Goal: Transaction & Acquisition: Subscribe to service/newsletter

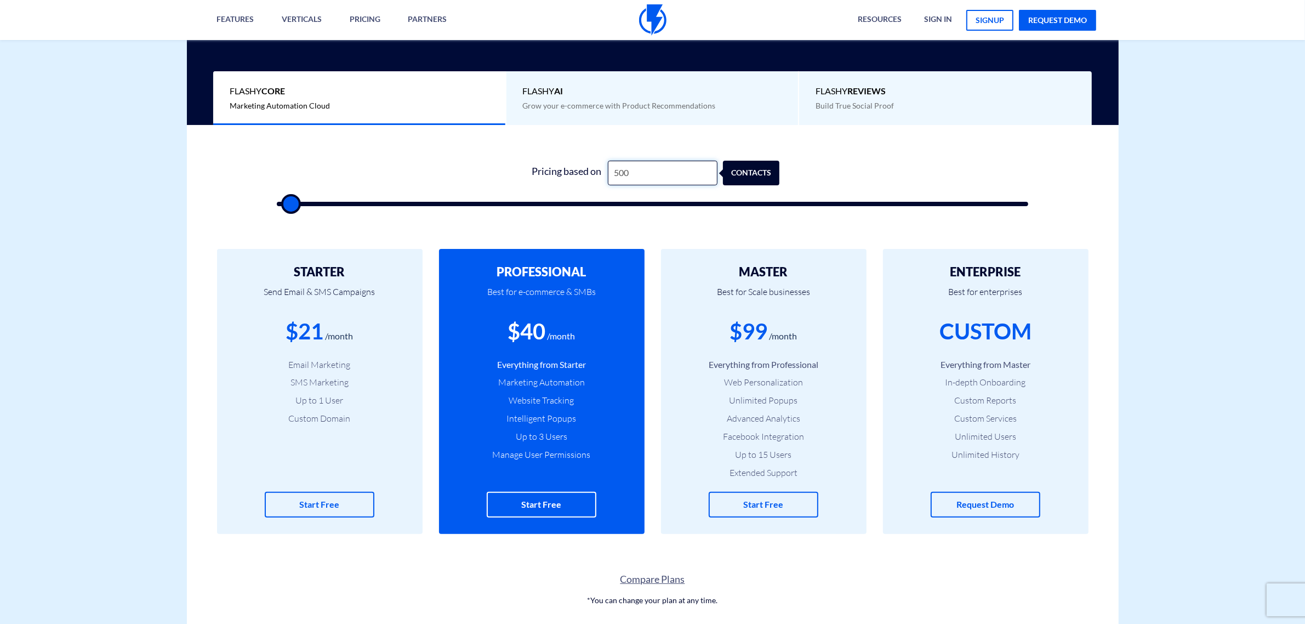
click at [656, 172] on input "500" at bounding box center [663, 173] width 110 height 25
click at [655, 174] on input "500" at bounding box center [663, 173] width 110 height 25
type input "2"
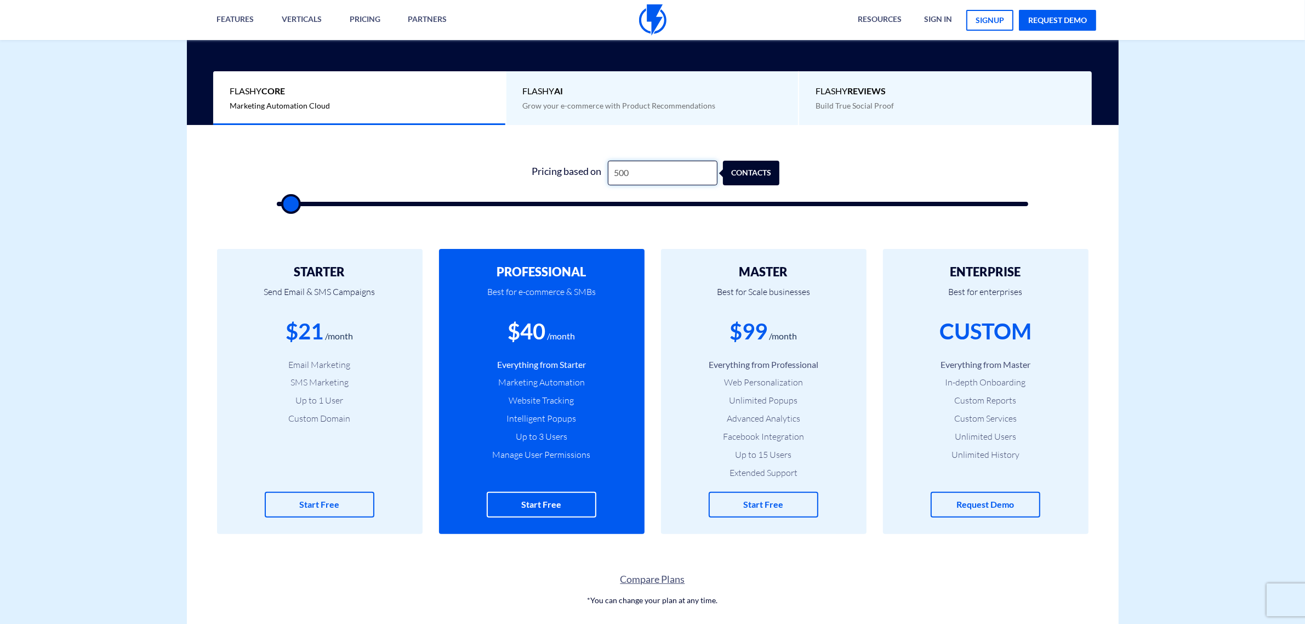
type input "500"
type input "22"
type input "500"
type input "220"
type input "500"
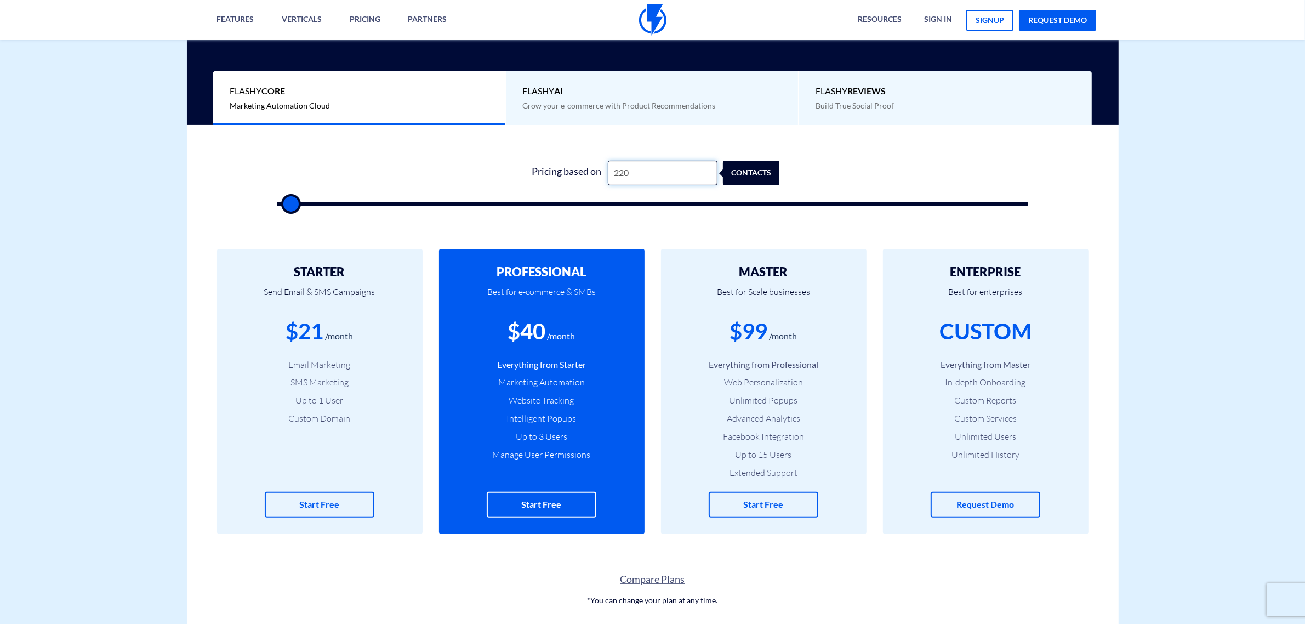
type input "22"
type input "500"
type input "2"
type input "500"
type input "20"
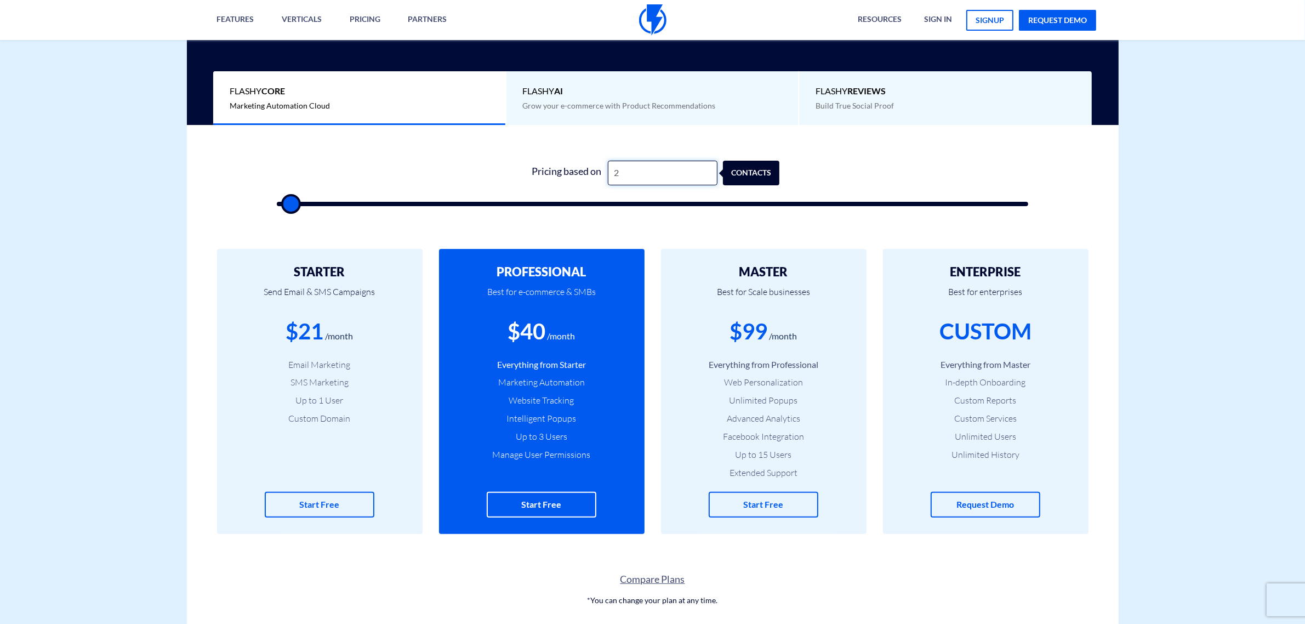
type input "500"
type input "200"
type input "500"
type input "2,000"
type input "2000"
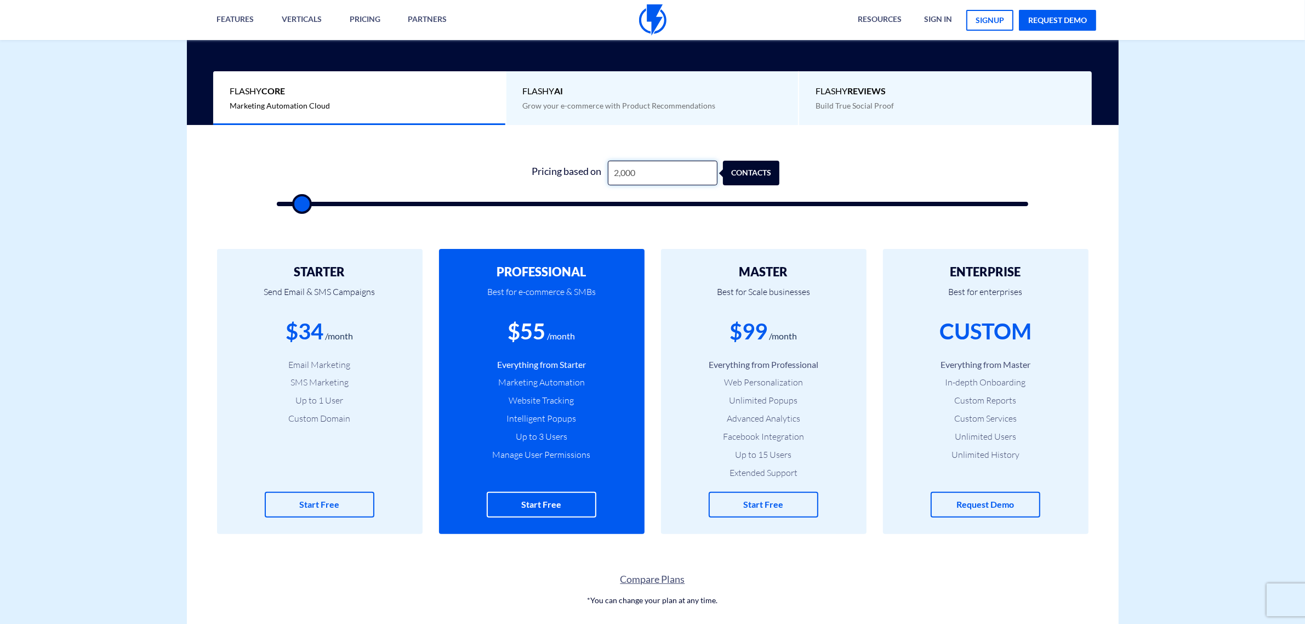
type input "200"
type input "500"
type input "20"
type input "500"
type input "2"
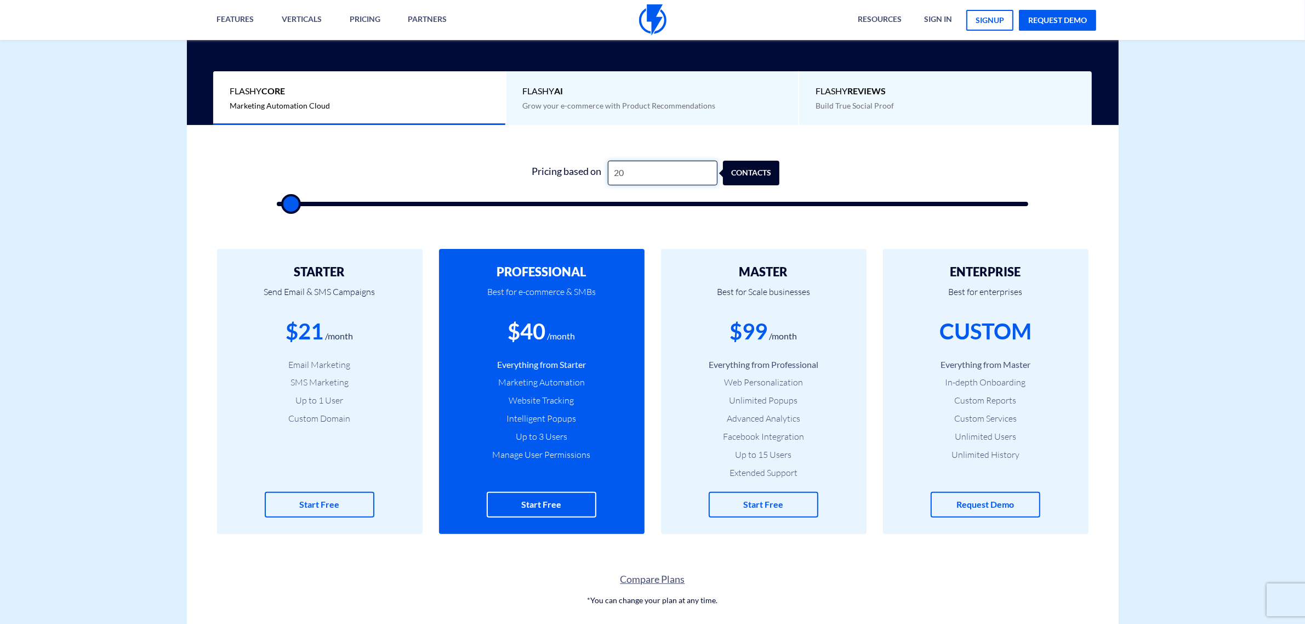
type input "500"
type input "3"
type input "500"
type input "30"
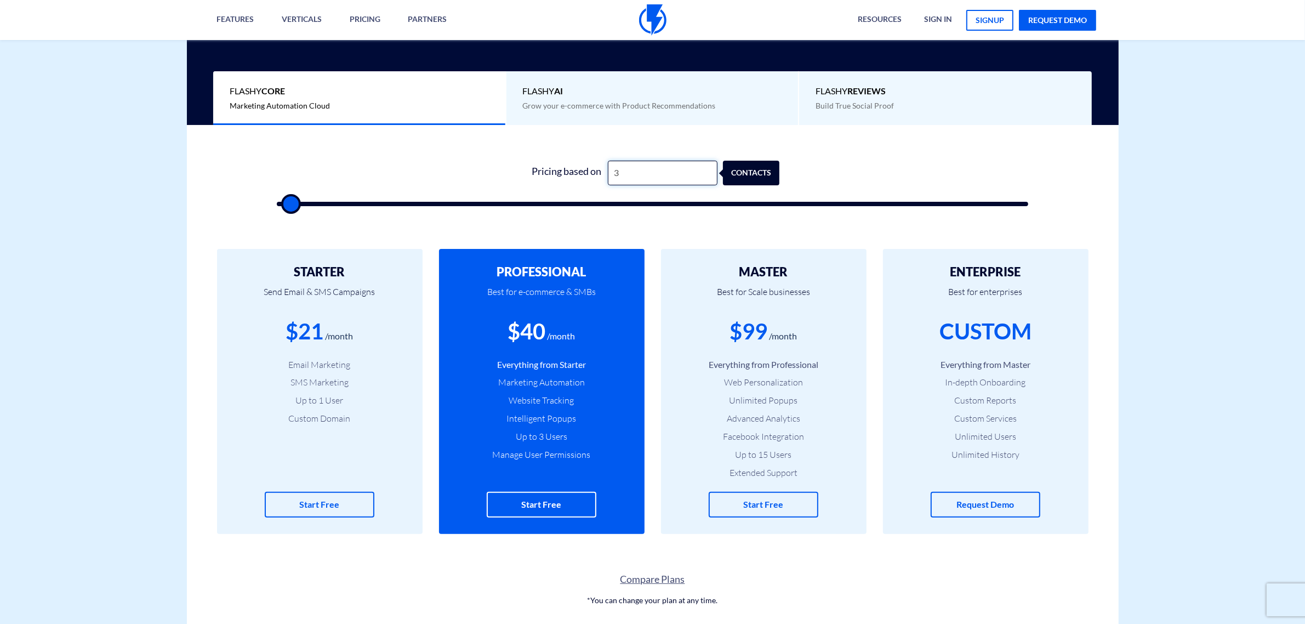
type input "500"
type input "300"
type input "500"
type input "3,000"
type input "3000"
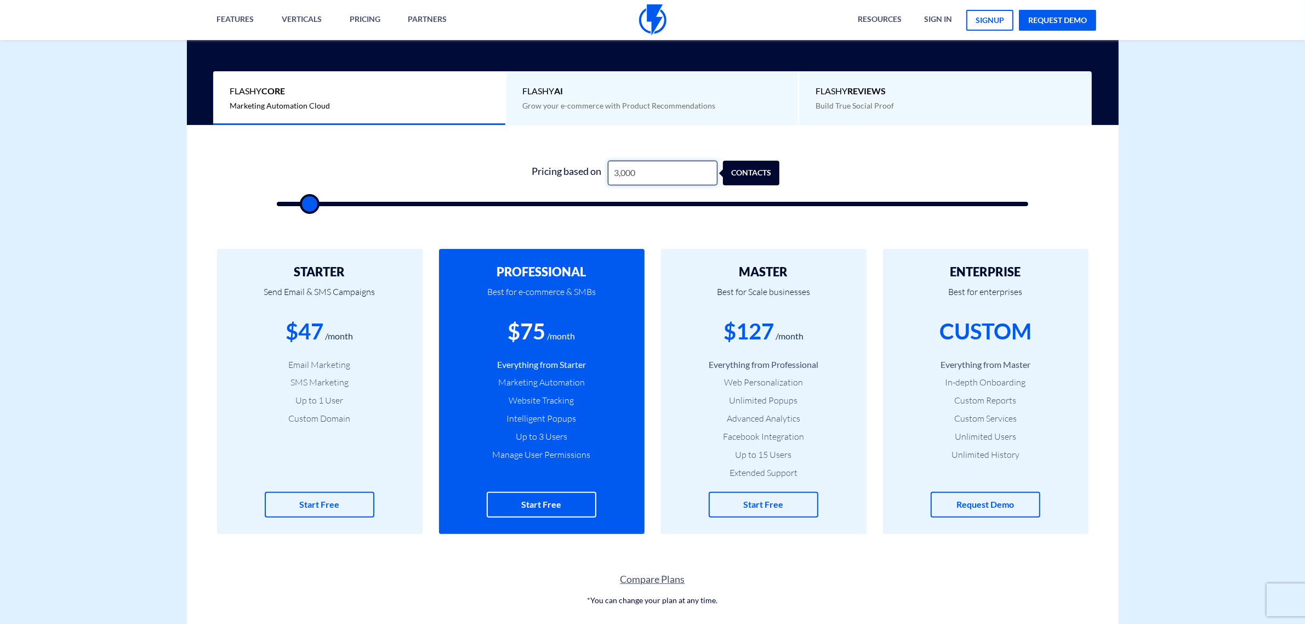
click at [627, 164] on input "3,000" at bounding box center [663, 173] width 110 height 25
click at [627, 171] on input "3,000" at bounding box center [663, 173] width 110 height 25
type input "2"
type input "500"
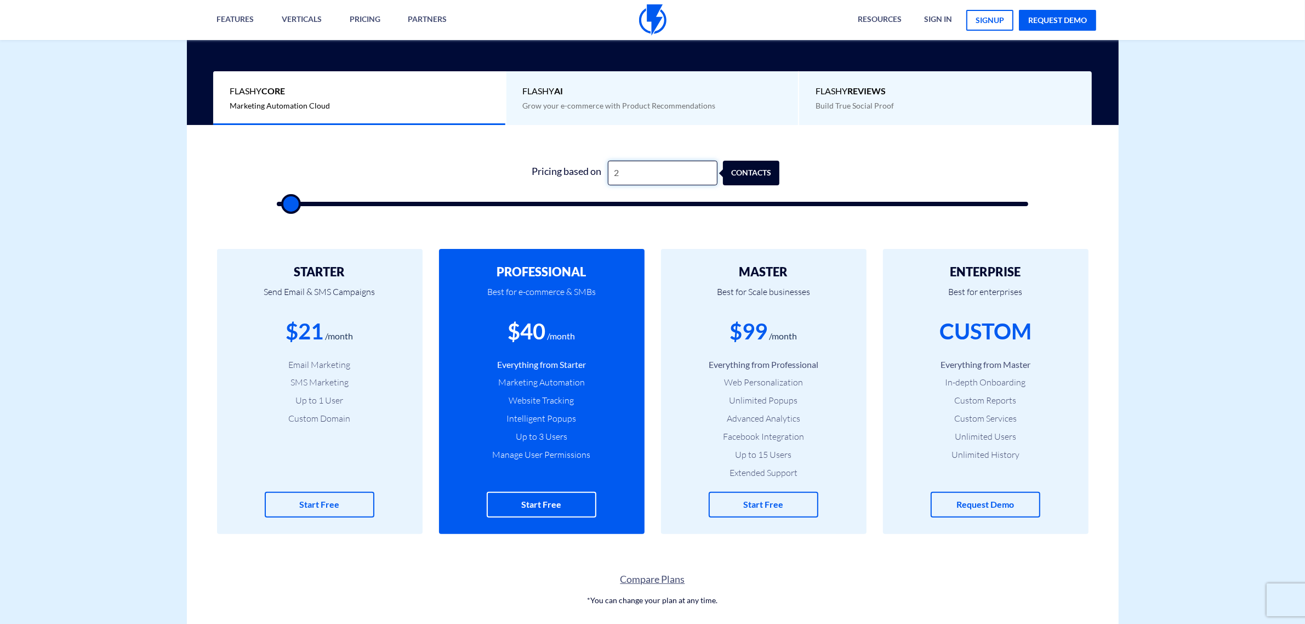
type input "20"
type input "500"
type input "200"
type input "500"
type input "2,000"
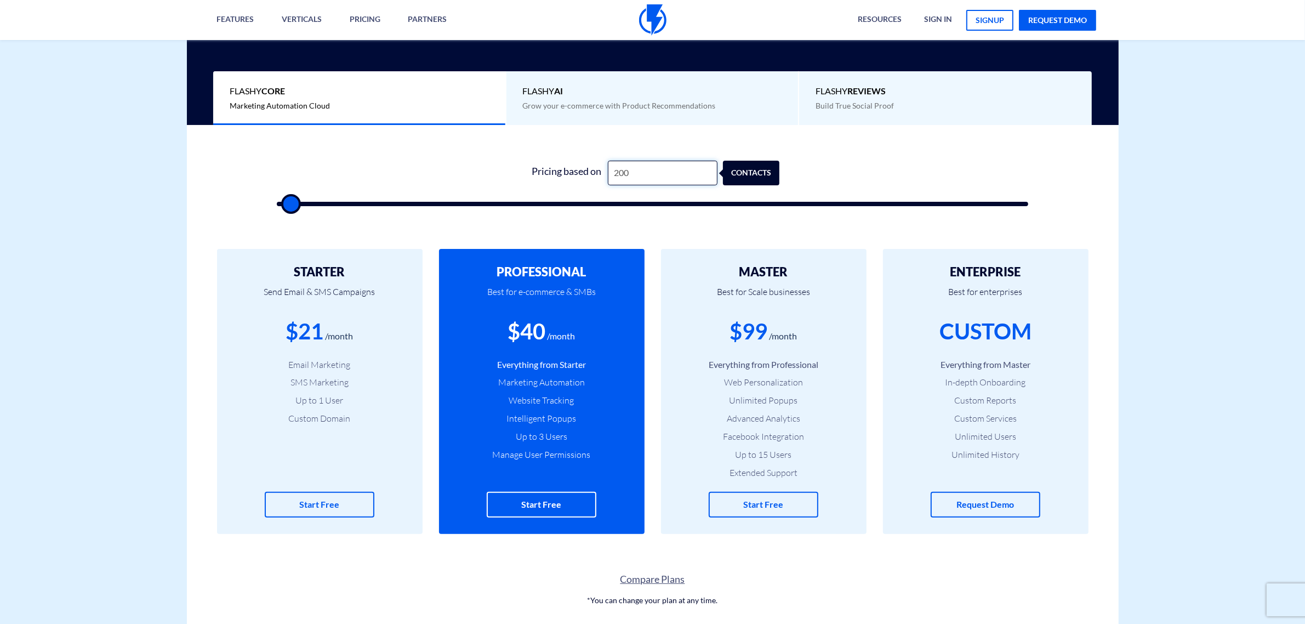
type input "2000"
type input "2,000"
